Goal: Task Accomplishment & Management: Manage account settings

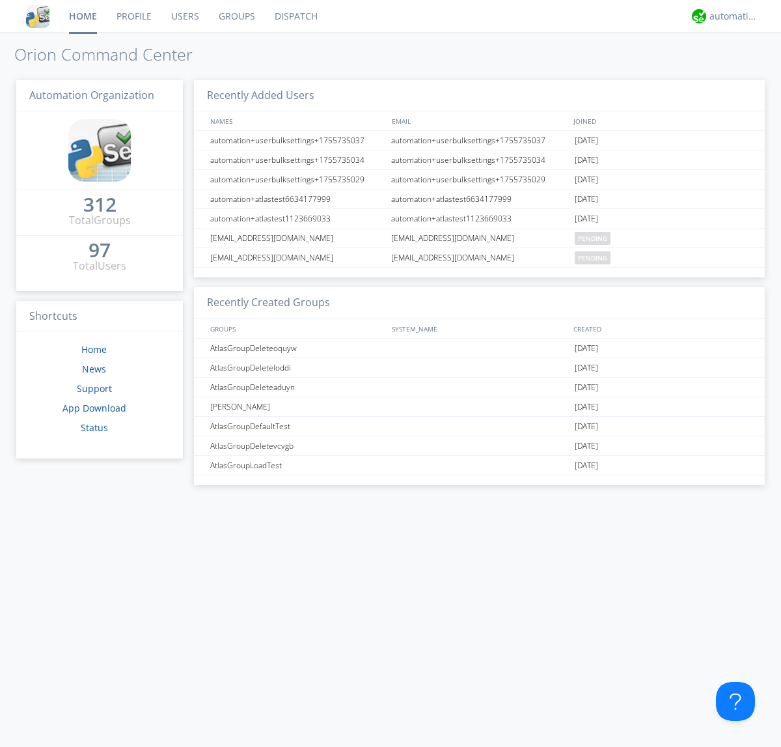
click at [184, 16] on link "Users" at bounding box center [185, 16] width 48 height 33
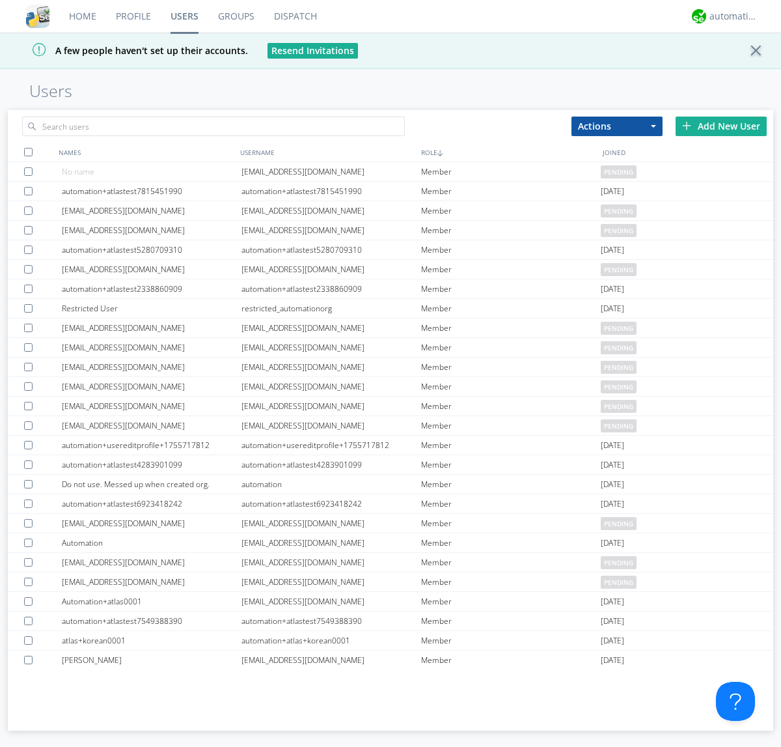
click at [721, 126] on div "Add New User" at bounding box center [721, 127] width 91 height 20
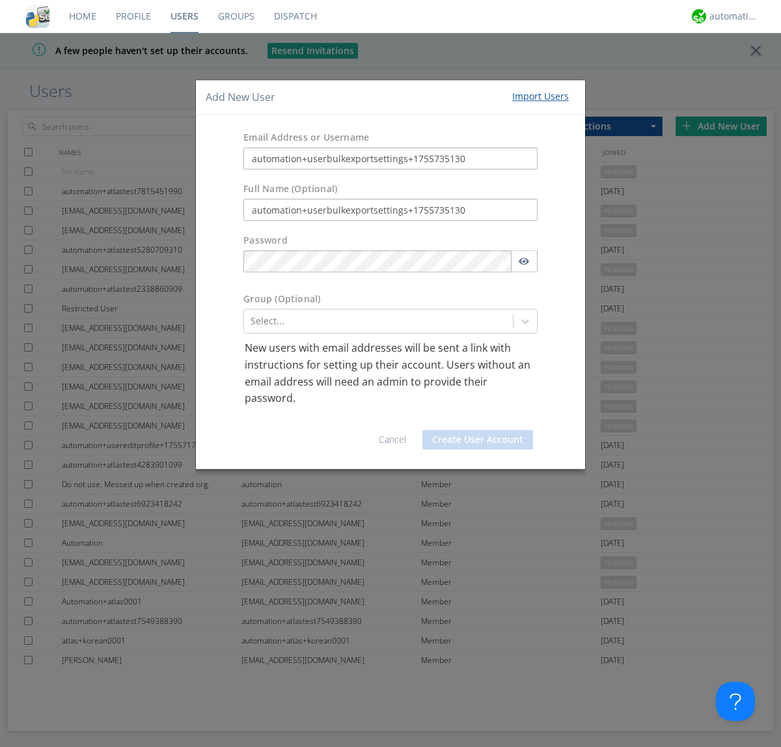
type input "automation+userbulkexportsettings+1755735130"
click at [478, 439] on button "Create User Account" at bounding box center [478, 440] width 111 height 20
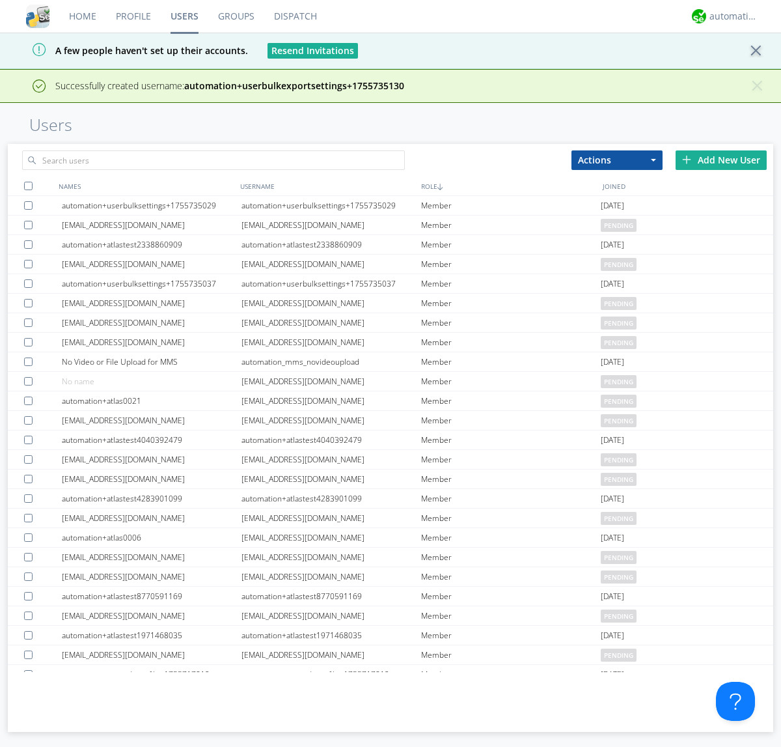
click at [721, 160] on div "Add New User" at bounding box center [721, 160] width 91 height 20
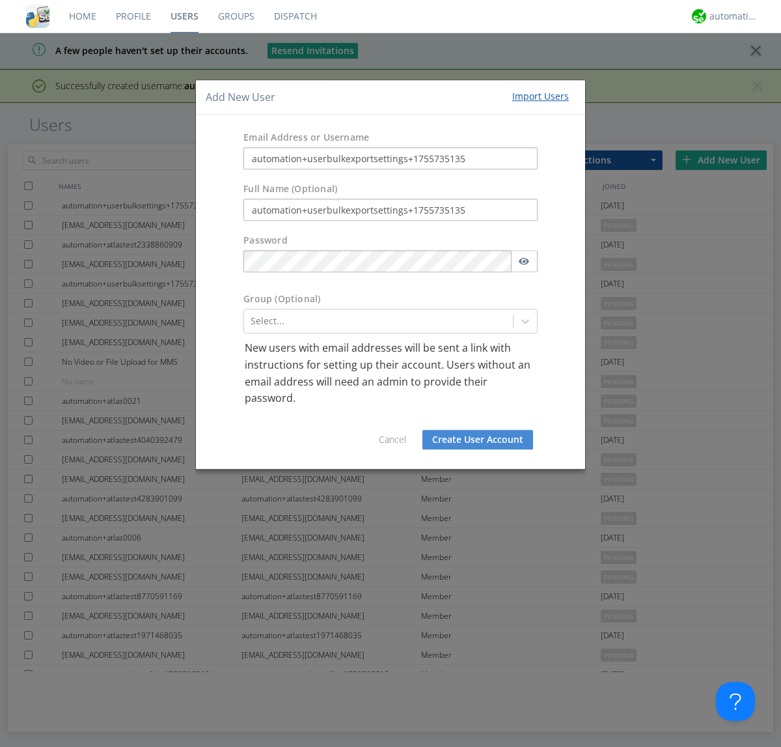
click at [478, 439] on button "Create User Account" at bounding box center [478, 440] width 111 height 20
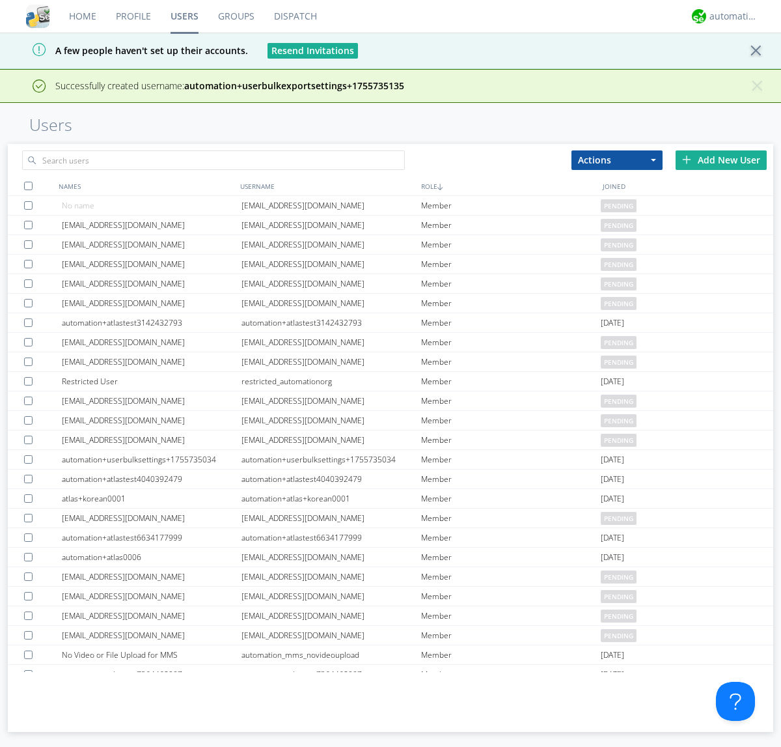
click at [721, 160] on div "Add New User" at bounding box center [721, 160] width 91 height 20
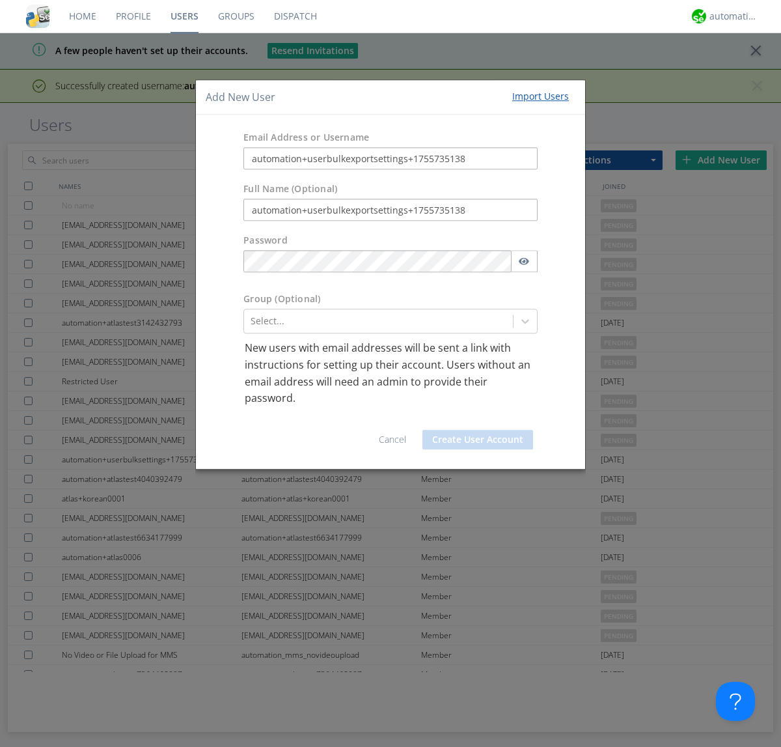
type input "automation+userbulkexportsettings+1755735138"
click at [478, 439] on button "Create User Account" at bounding box center [478, 440] width 111 height 20
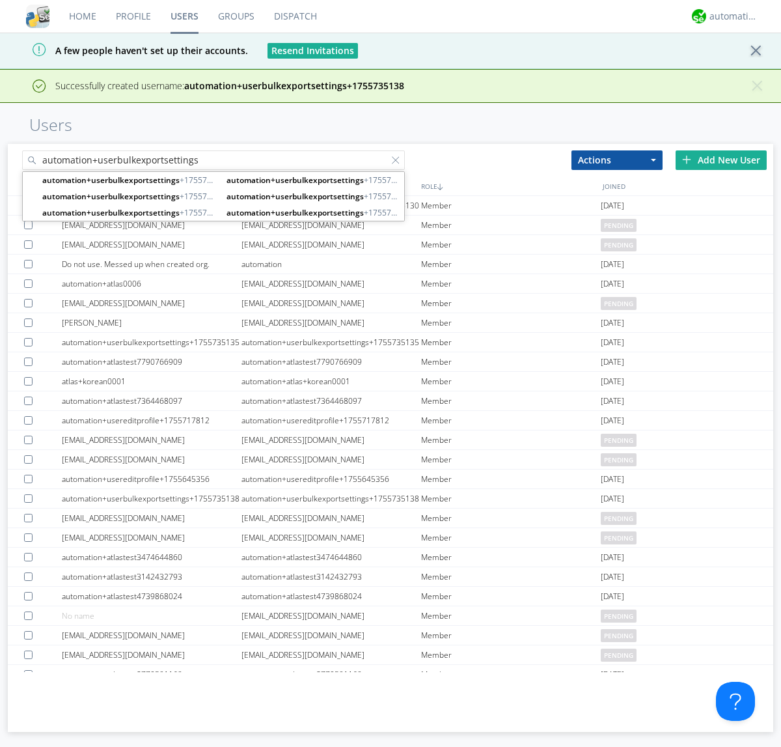
type input "automation+userbulkexportsettings"
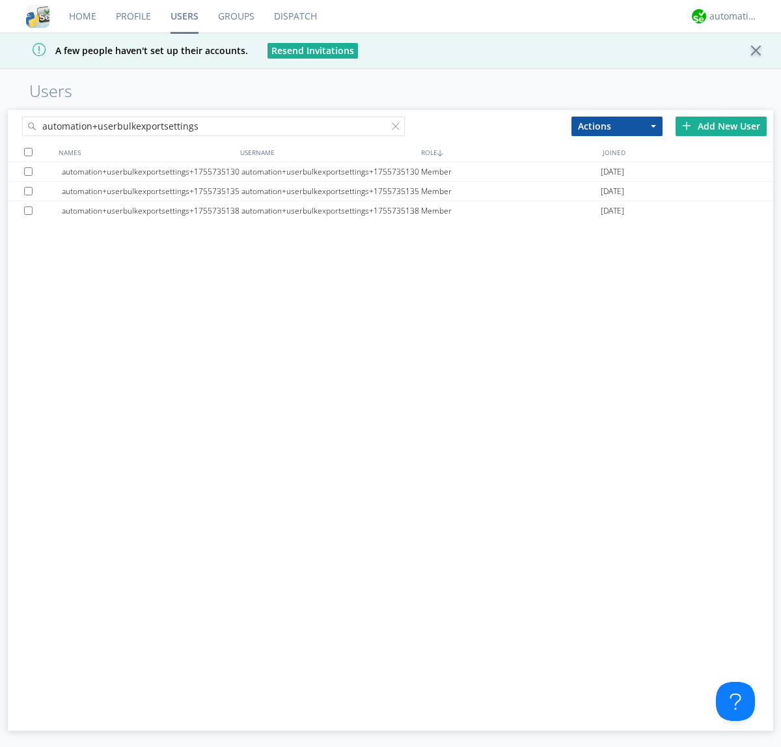
click at [28, 152] on div at bounding box center [28, 152] width 8 height 8
click at [617, 126] on button "Actions" at bounding box center [617, 127] width 91 height 20
click at [617, 199] on link "Export Users" at bounding box center [617, 199] width 90 height 17
click at [399, 128] on div at bounding box center [398, 128] width 13 height 13
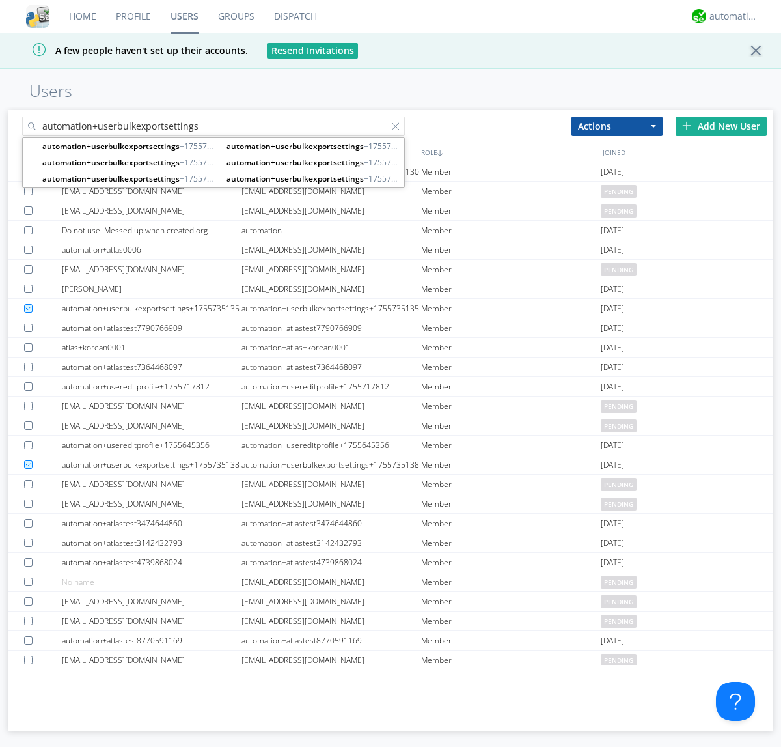
type input "automation+userbulkexportsettings"
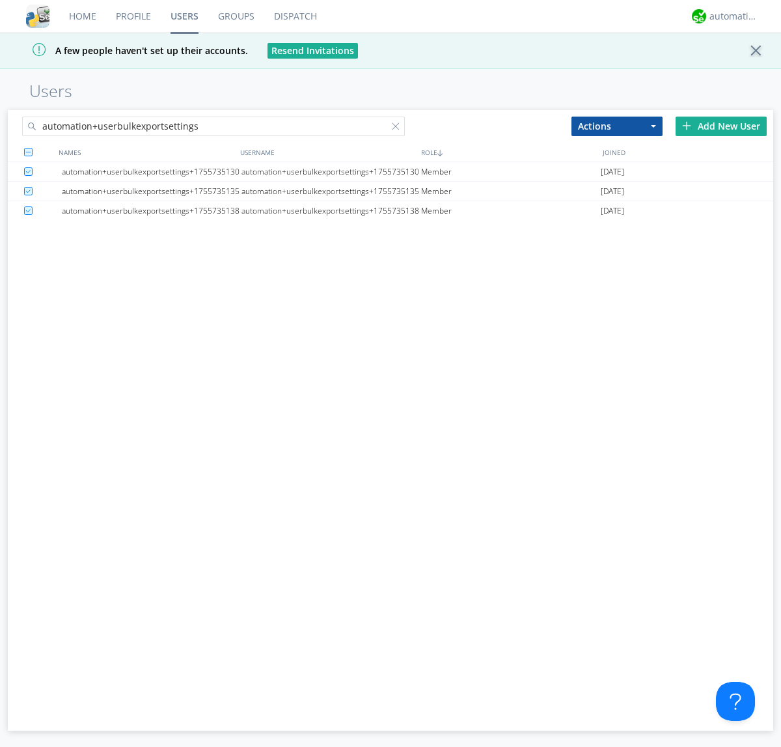
click at [617, 126] on button "Actions" at bounding box center [617, 127] width 91 height 20
click at [617, 165] on link "Delete User" at bounding box center [617, 165] width 90 height 17
